Goal: Communication & Community: Share content

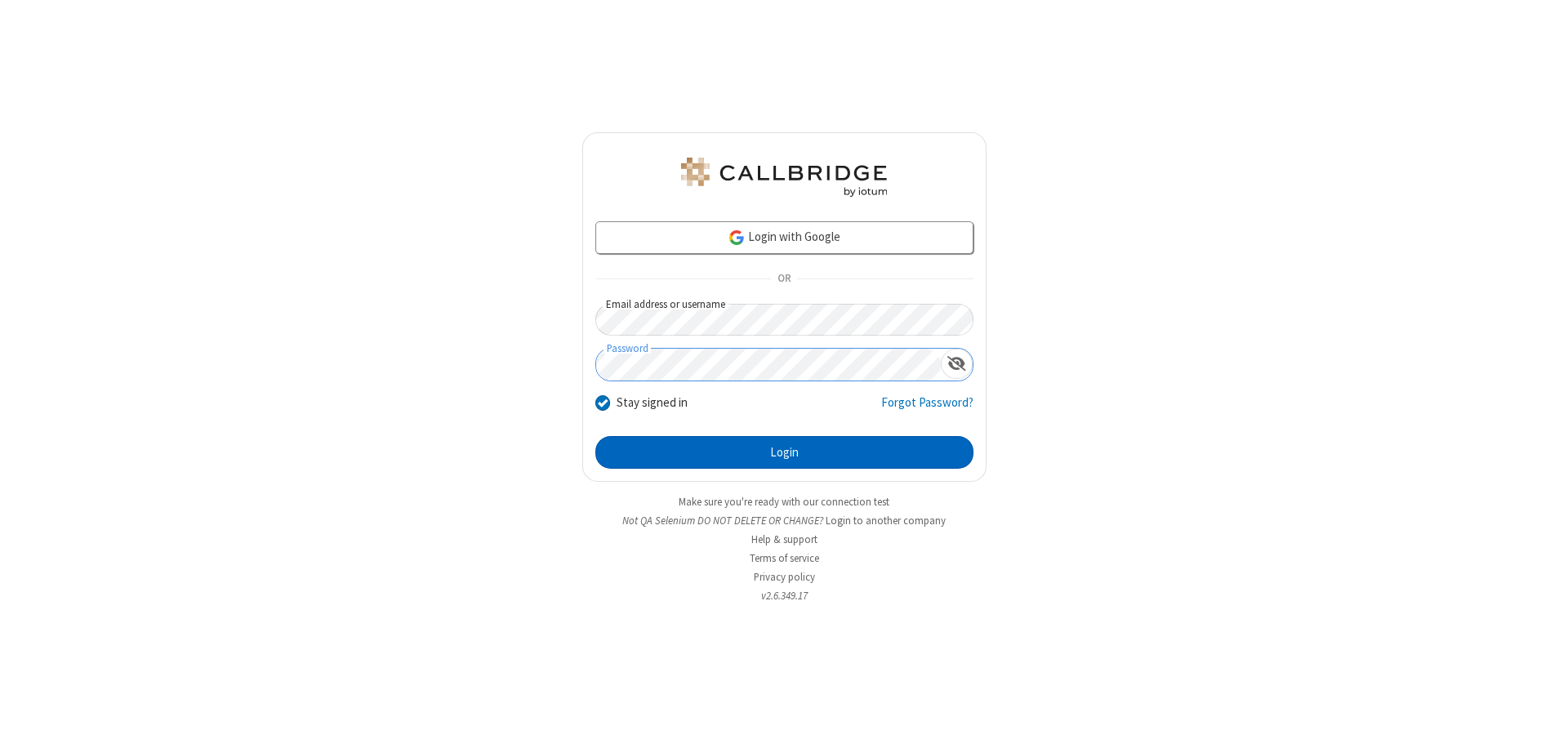
click at [784, 452] on button "Login" at bounding box center [784, 453] width 378 height 33
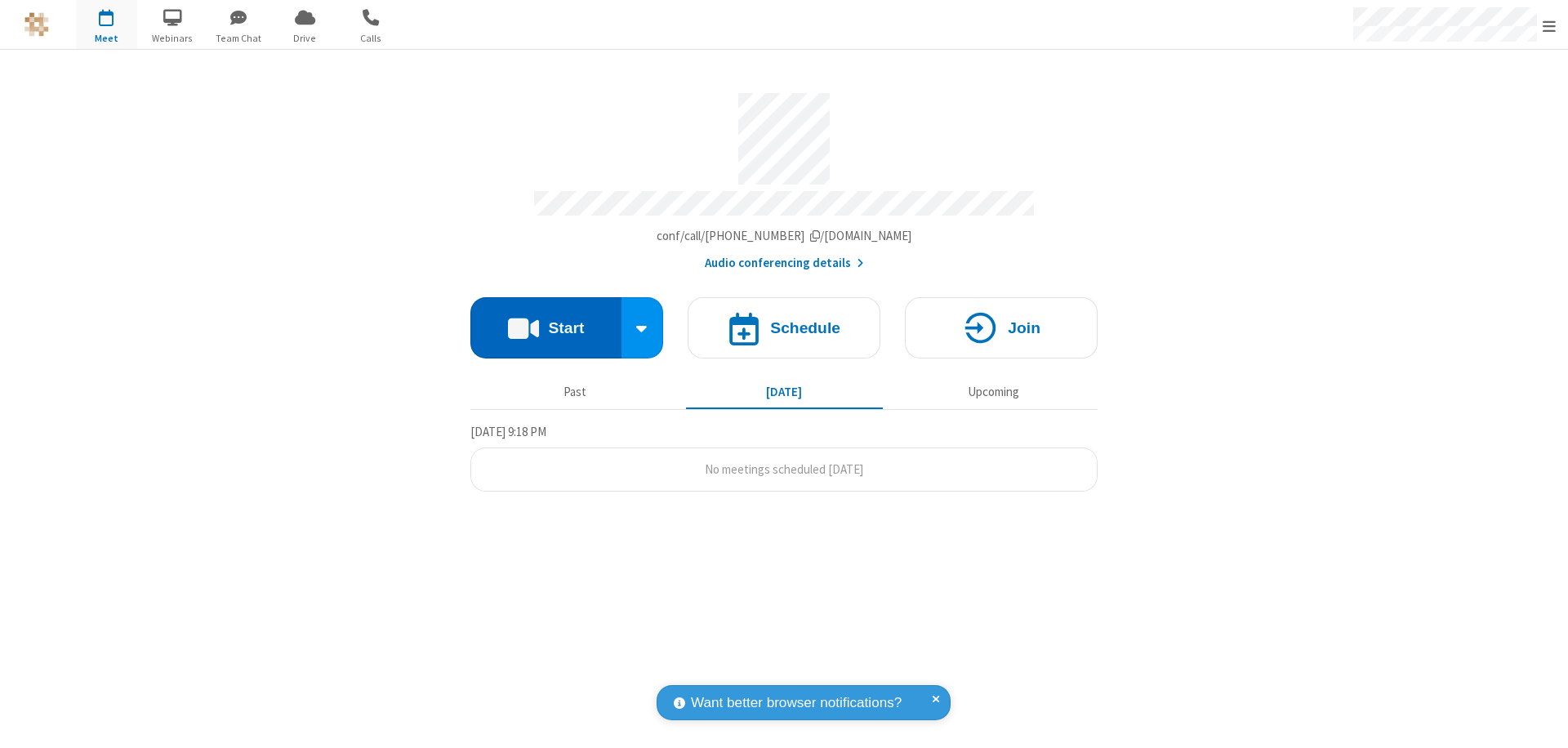
click at [545, 320] on button "Start" at bounding box center [545, 328] width 151 height 61
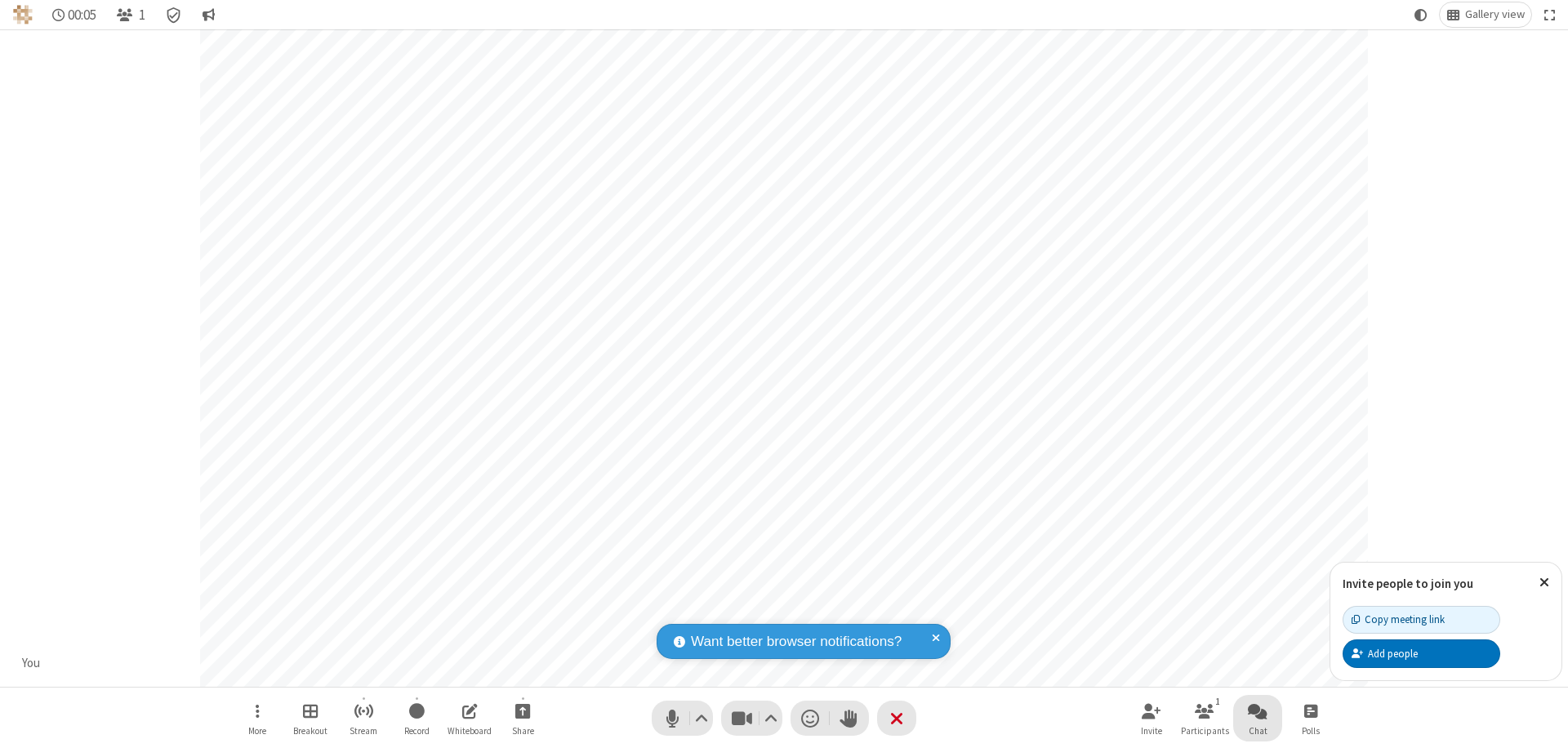
click at [1258, 711] on span "Open chat" at bounding box center [1258, 711] width 20 height 21
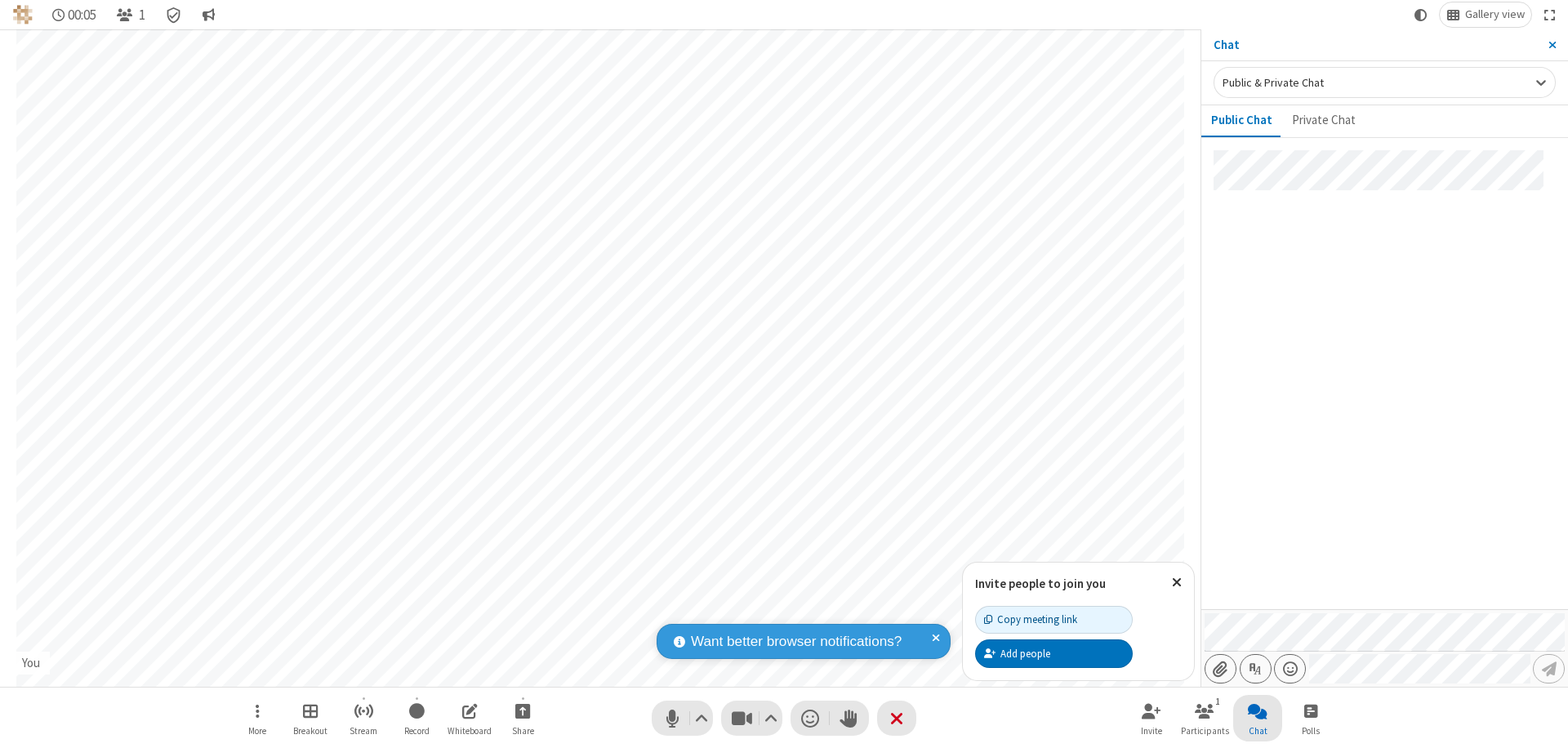
type input "C:\fakepath\doc_test.docx"
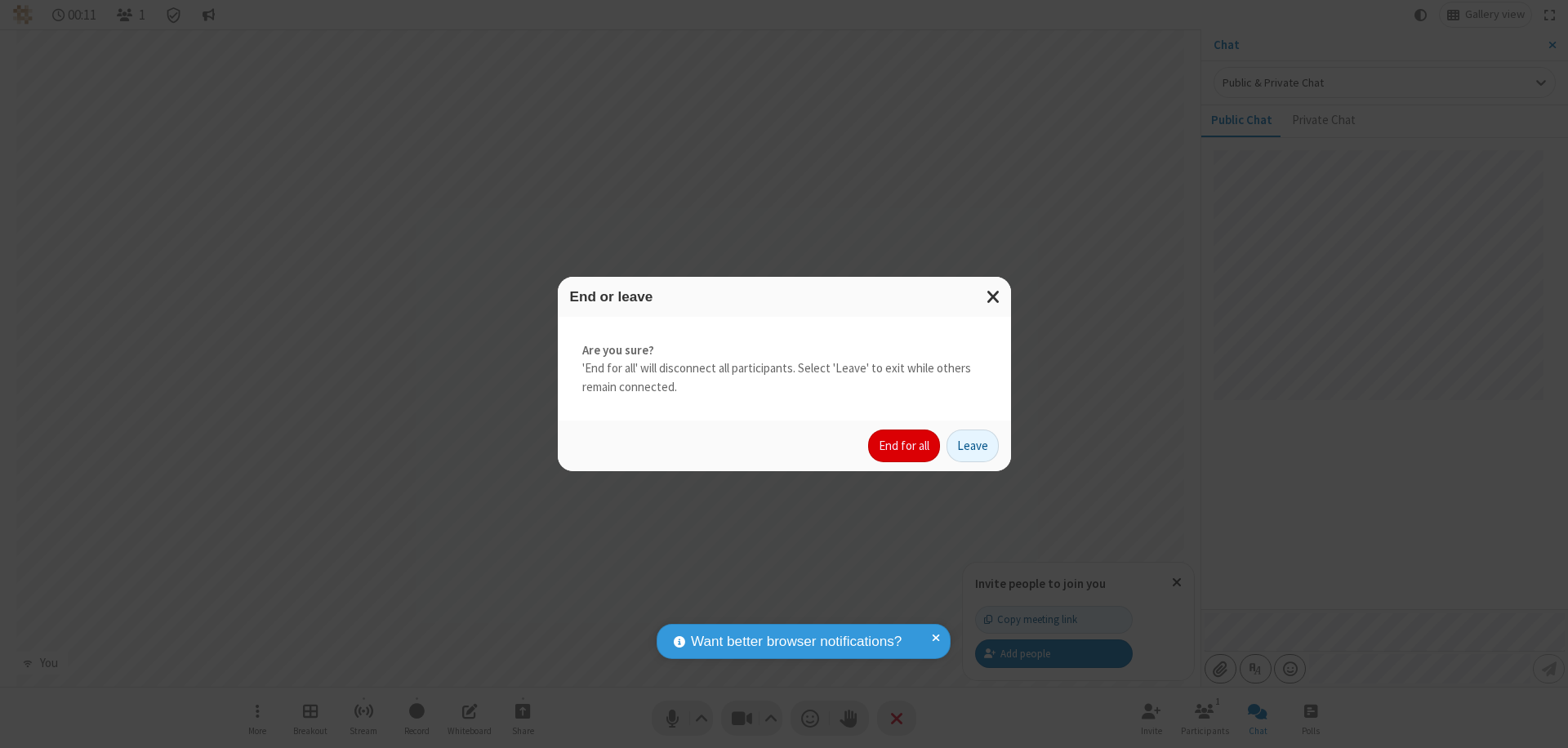
click at [905, 446] on button "End for all" at bounding box center [903, 446] width 72 height 33
